Goal: Transaction & Acquisition: Purchase product/service

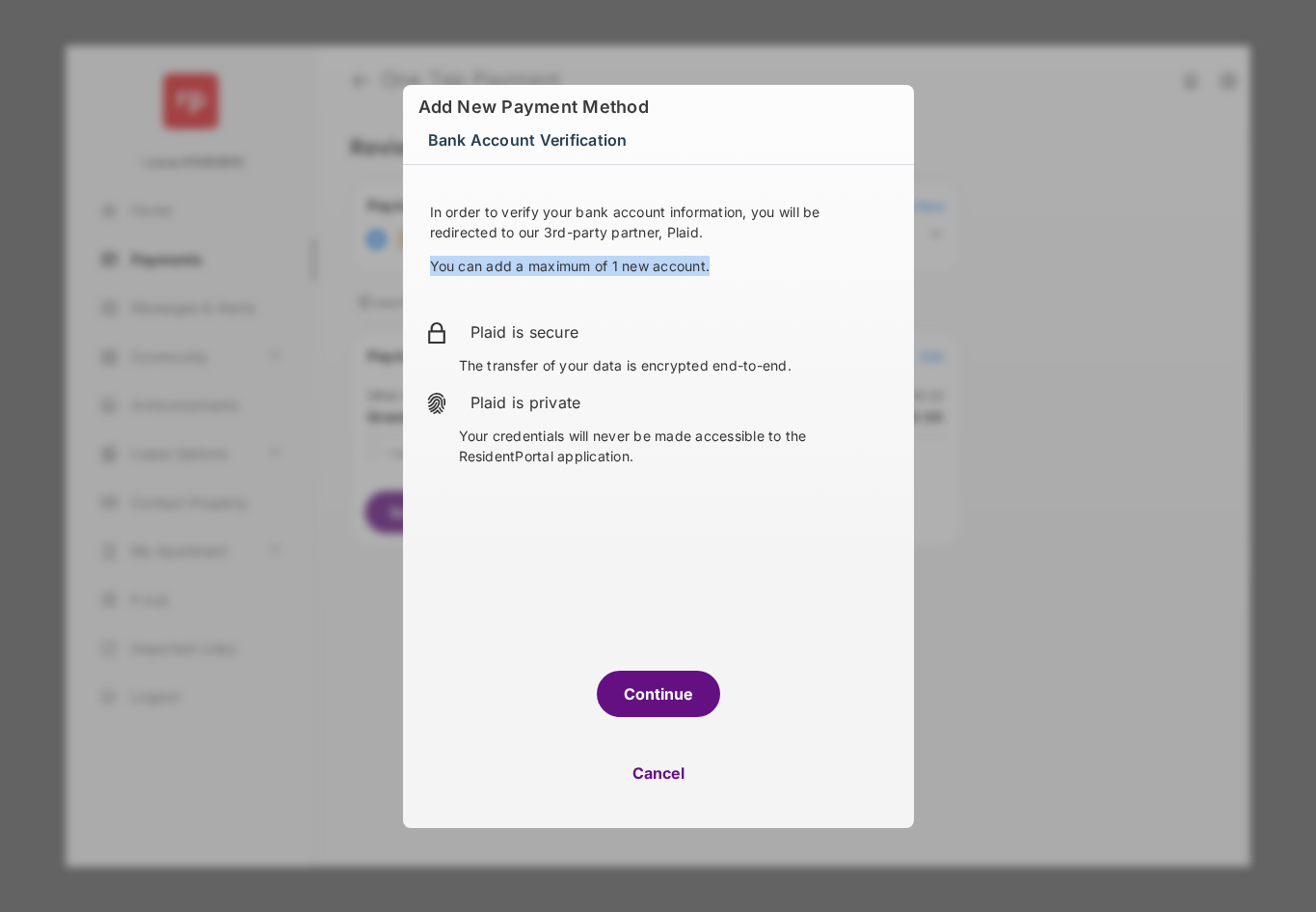
drag, startPoint x: 736, startPoint y: 265, endPoint x: 426, endPoint y: 262, distance: 310.0
click at [427, 262] on div "In order to verify your bank account information, you will be redirected to our…" at bounding box center [659, 253] width 465 height 103
drag, startPoint x: 426, startPoint y: 262, endPoint x: 722, endPoint y: 256, distance: 296.1
click at [722, 256] on div "In order to verify your bank account information, you will be redirected to our…" at bounding box center [659, 253] width 465 height 103
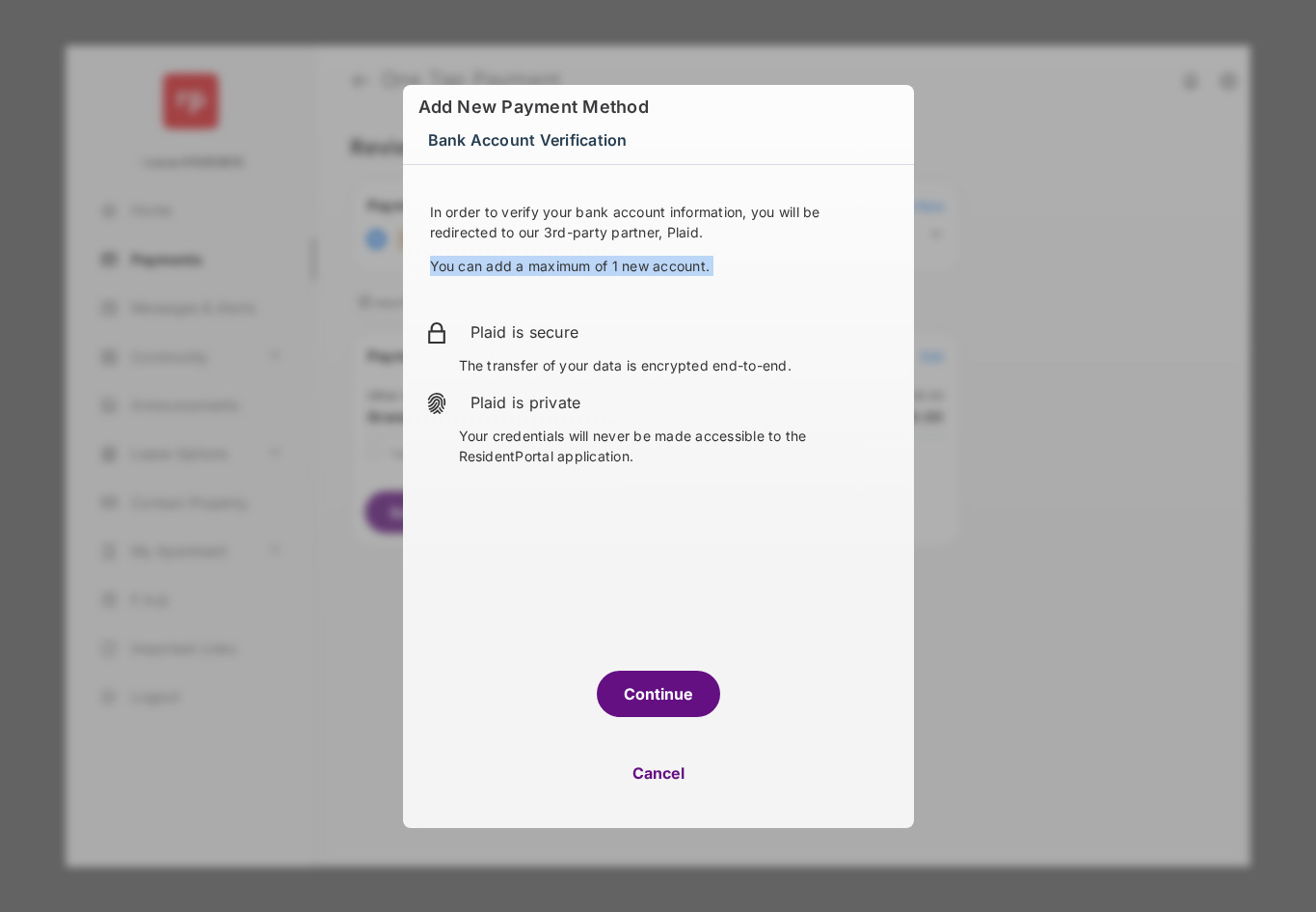
click at [722, 256] on p "You can add a maximum of 1 new account." at bounding box center [659, 265] width 457 height 20
drag, startPoint x: 722, startPoint y: 256, endPoint x: 410, endPoint y: 276, distance: 312.6
click at [410, 276] on div "In order to verify your bank account information, you will be redirected to our…" at bounding box center [659, 406] width 511 height 482
click at [691, 265] on p "You can add a maximum of 1 new account." at bounding box center [659, 265] width 457 height 20
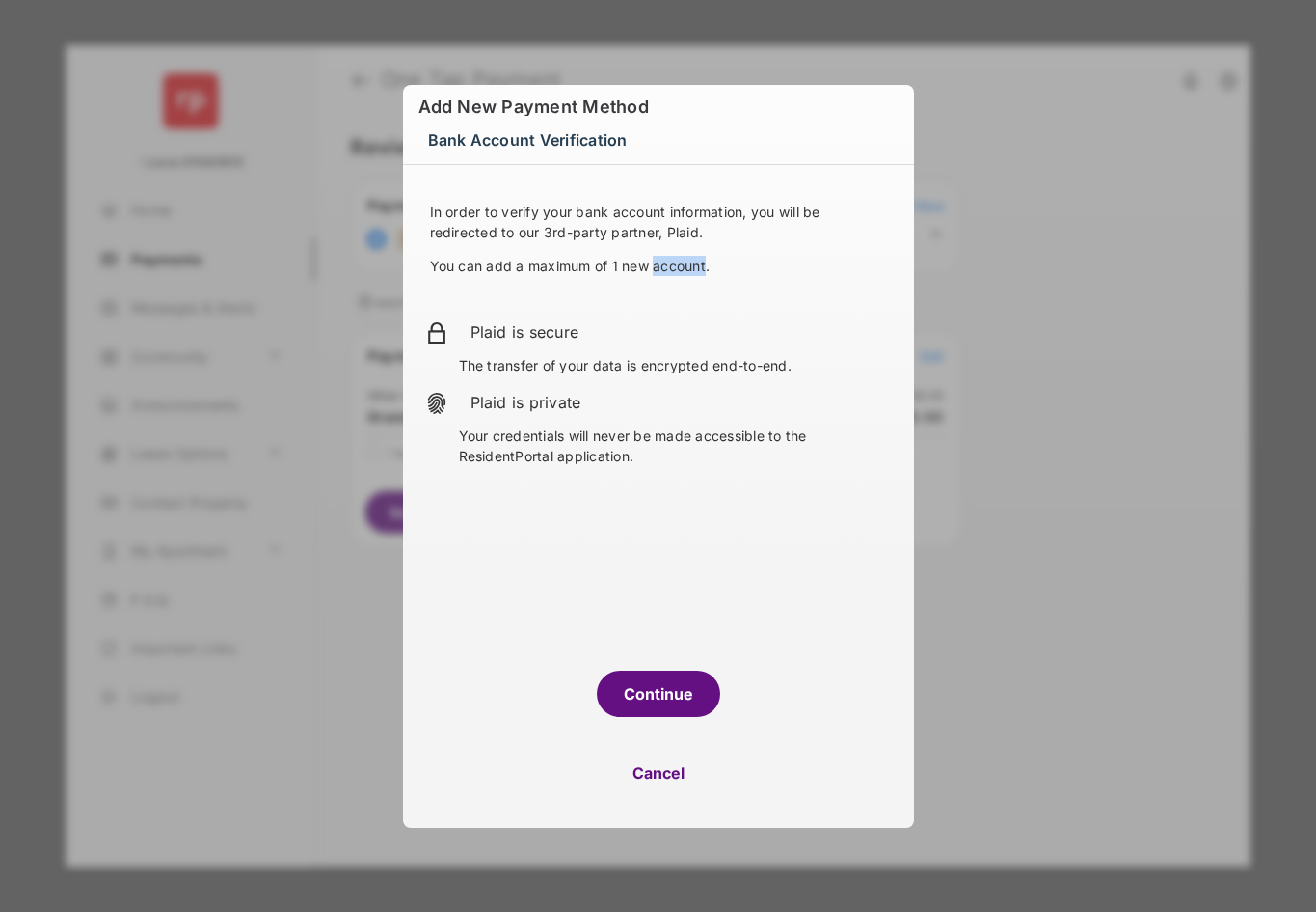
drag, startPoint x: 658, startPoint y: 773, endPoint x: 750, endPoint y: 853, distance: 121.9
click at [658, 773] on button "Cancel" at bounding box center [659, 773] width 511 height 47
select select "**"
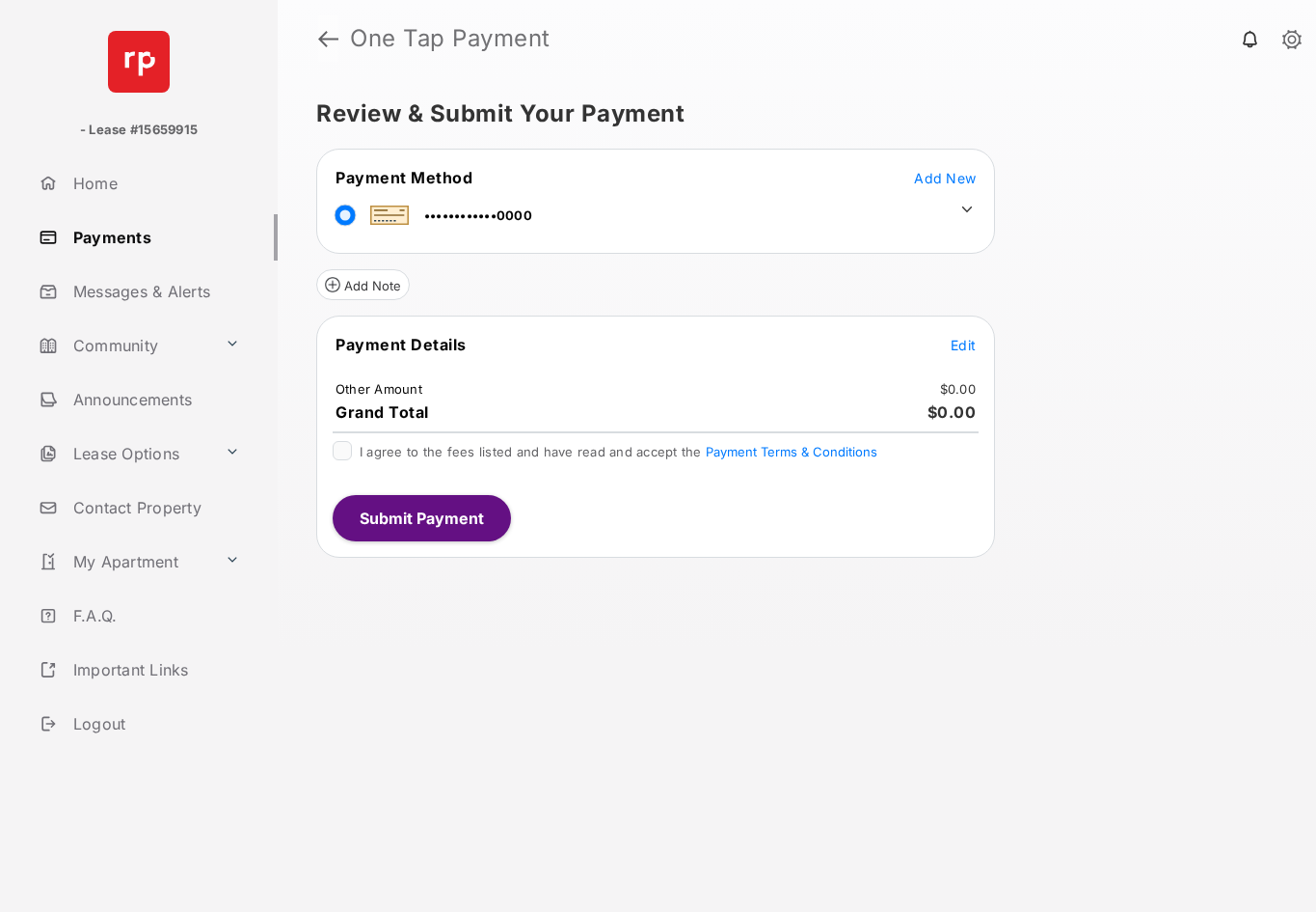
click at [330, 34] on link at bounding box center [328, 39] width 20 height 47
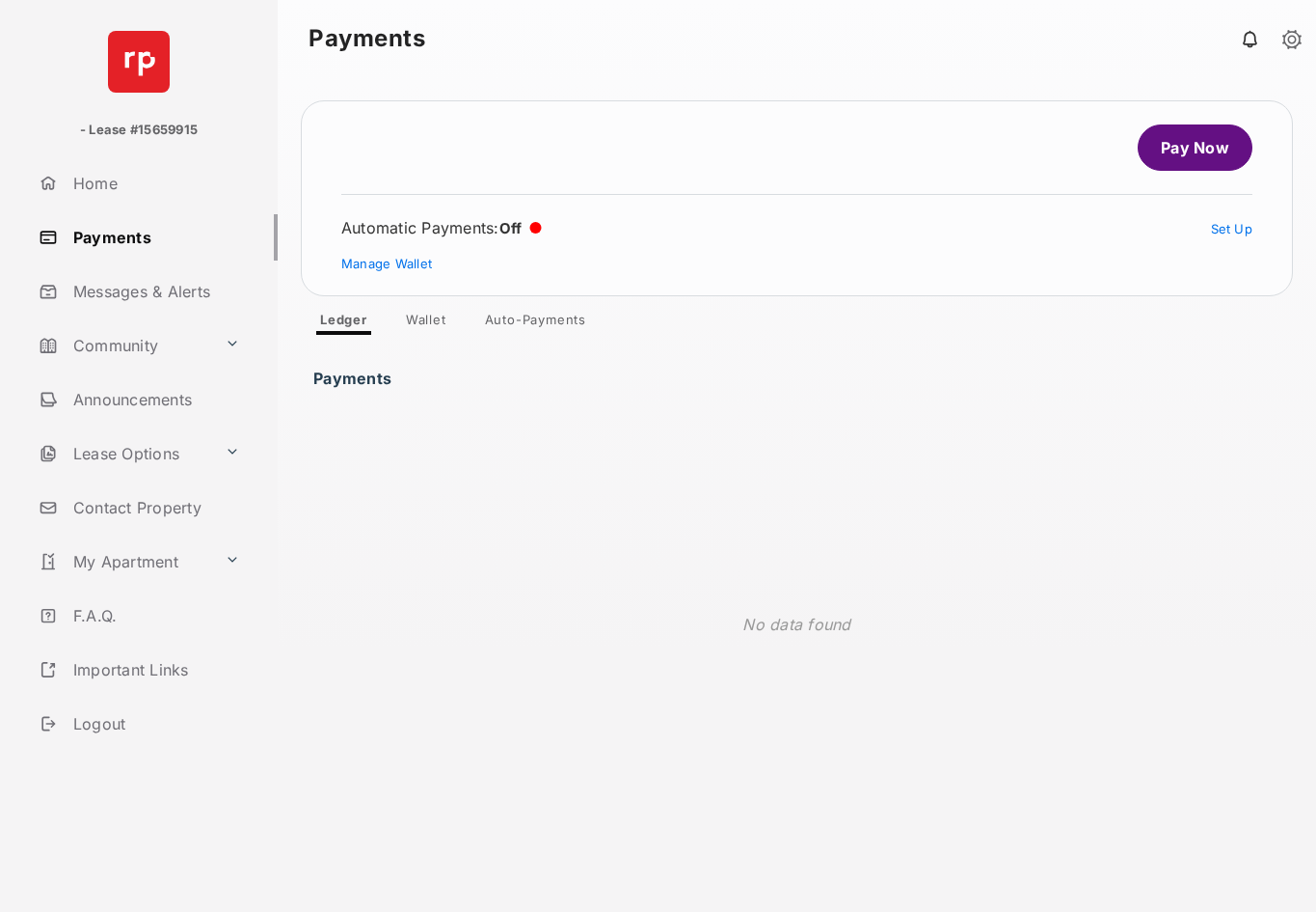
click at [1223, 162] on link "Pay Now" at bounding box center [1195, 148] width 115 height 47
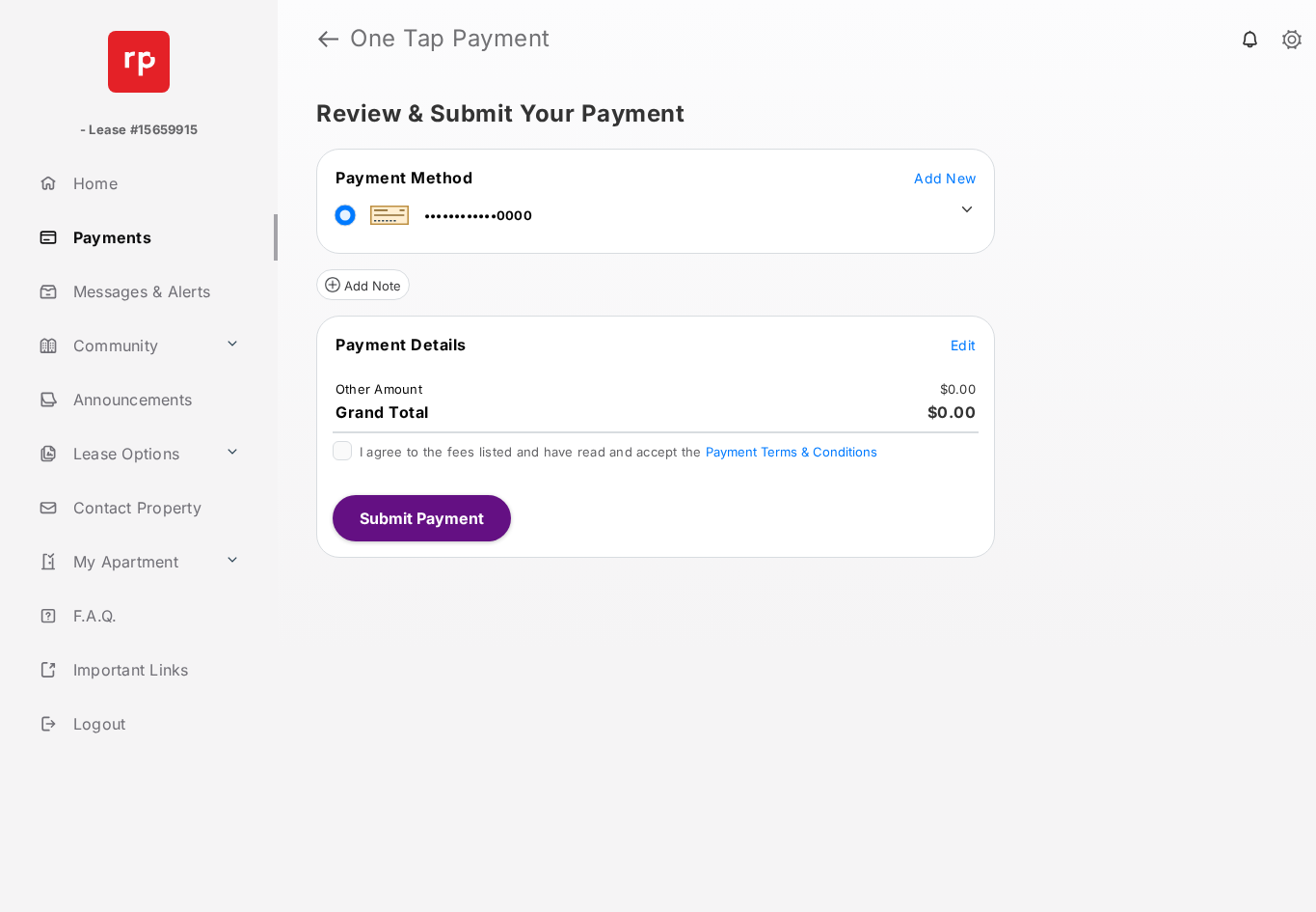
click at [935, 185] on span "Add New" at bounding box center [946, 178] width 62 height 17
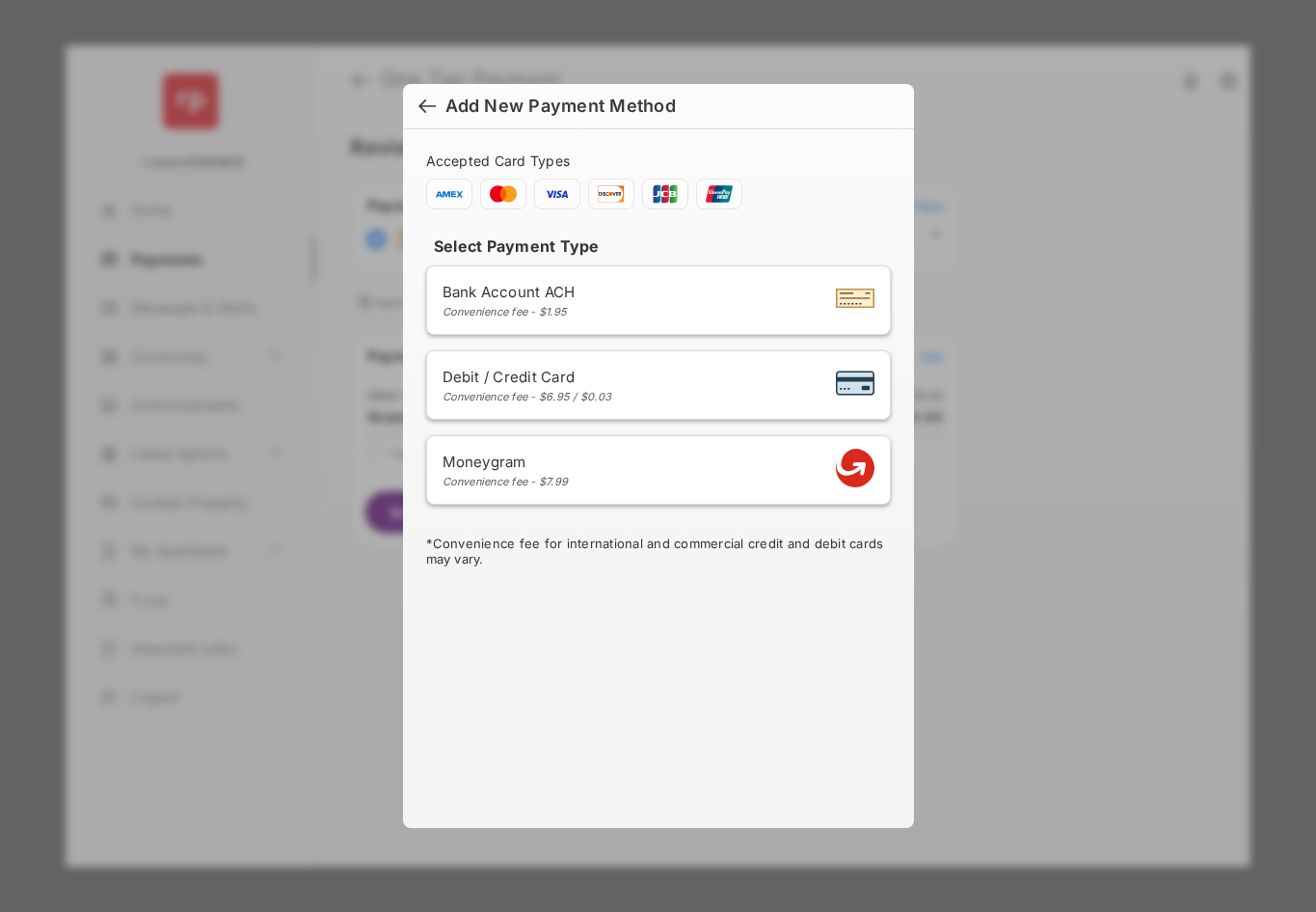
click at [671, 280] on li "Bank Account ACH Convenience fee - $1.95" at bounding box center [659, 299] width 465 height 69
